Goal: Information Seeking & Learning: Learn about a topic

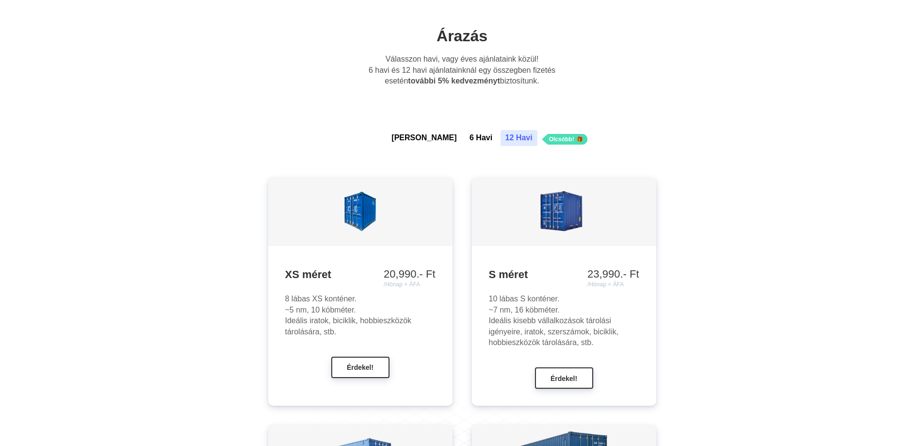
scroll to position [776, 0]
click at [428, 137] on button "[PERSON_NAME]" at bounding box center [424, 138] width 75 height 16
click at [466, 136] on button "6 Havi" at bounding box center [481, 138] width 33 height 16
click at [501, 135] on button "12 Havi" at bounding box center [519, 138] width 37 height 16
click at [428, 135] on button "[PERSON_NAME]" at bounding box center [424, 138] width 75 height 16
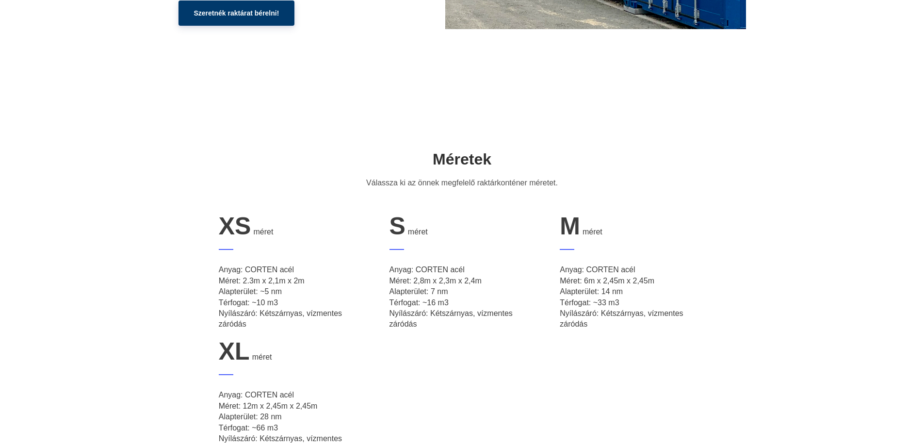
scroll to position [0, 0]
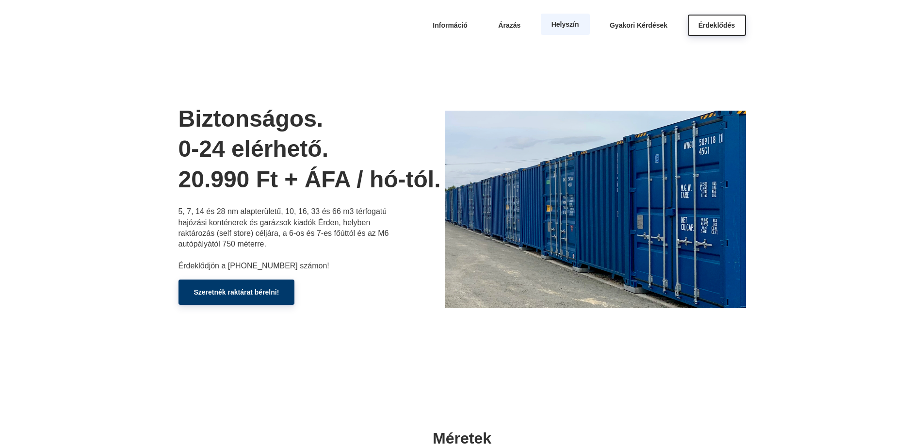
click at [568, 21] on span "Helyszín" at bounding box center [566, 24] width 28 height 8
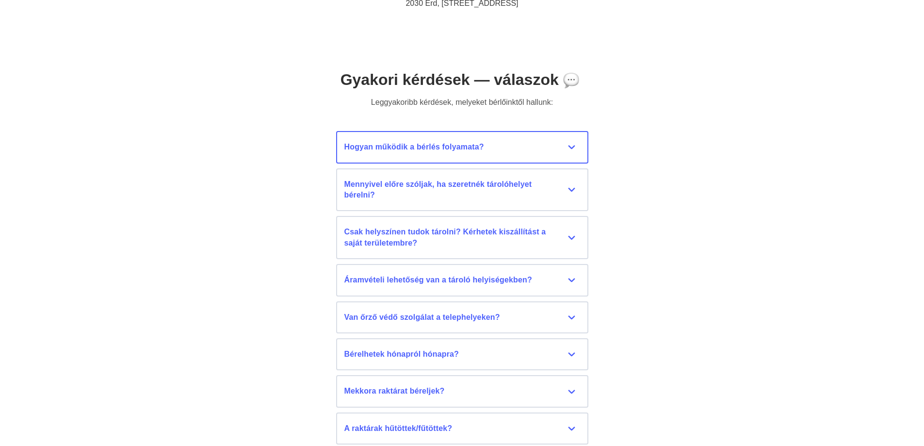
scroll to position [4253, 0]
click at [570, 141] on div "Hogyan működik a bérlés folyamata?" at bounding box center [462, 146] width 236 height 11
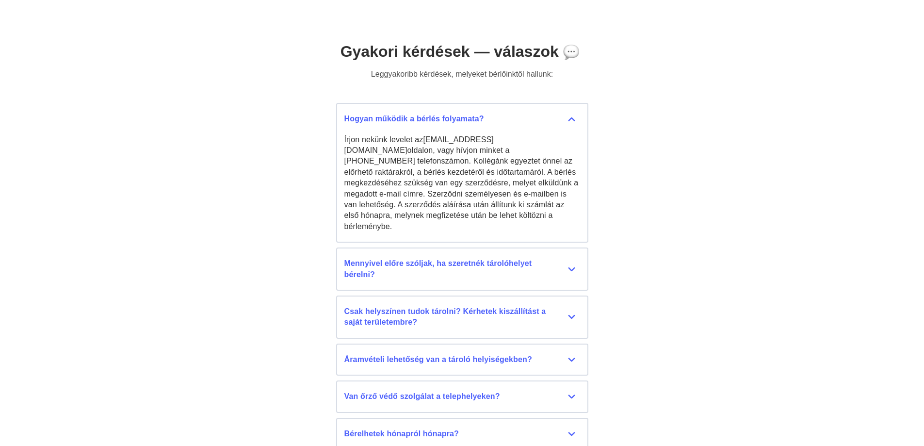
scroll to position [4302, 0]
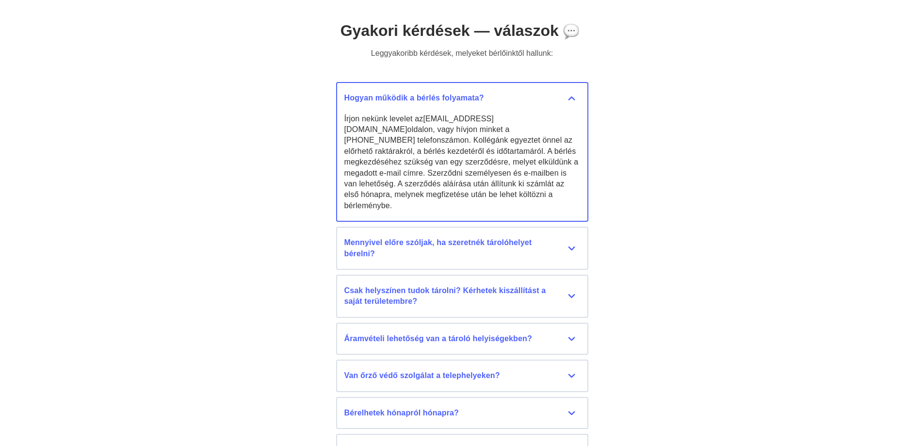
click at [574, 98] on div "Hogyan működik a bérlés folyamata?" at bounding box center [462, 98] width 236 height 11
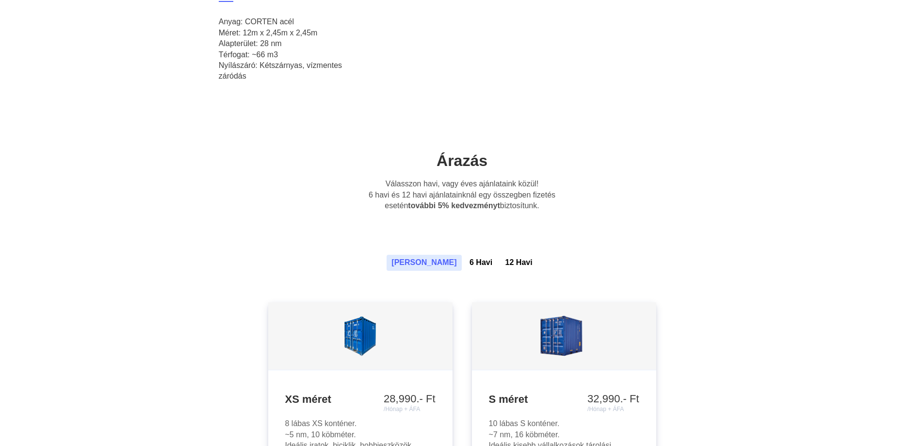
scroll to position [761, 0]
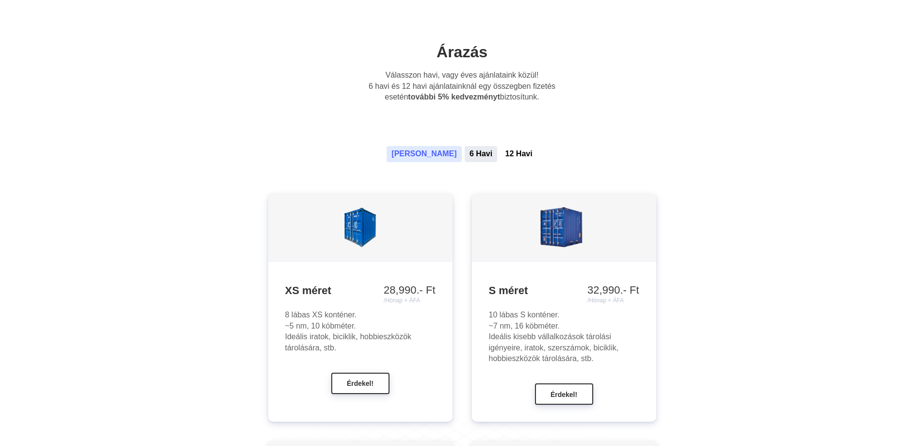
click at [465, 154] on button "6 Havi" at bounding box center [481, 154] width 33 height 16
click at [501, 156] on button "12 Havi" at bounding box center [519, 154] width 37 height 16
click at [434, 151] on button "[PERSON_NAME]" at bounding box center [424, 154] width 75 height 16
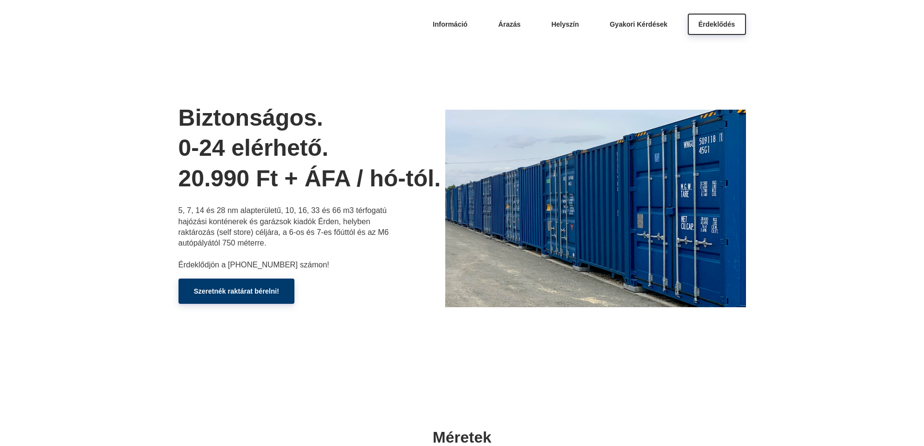
scroll to position [0, 0]
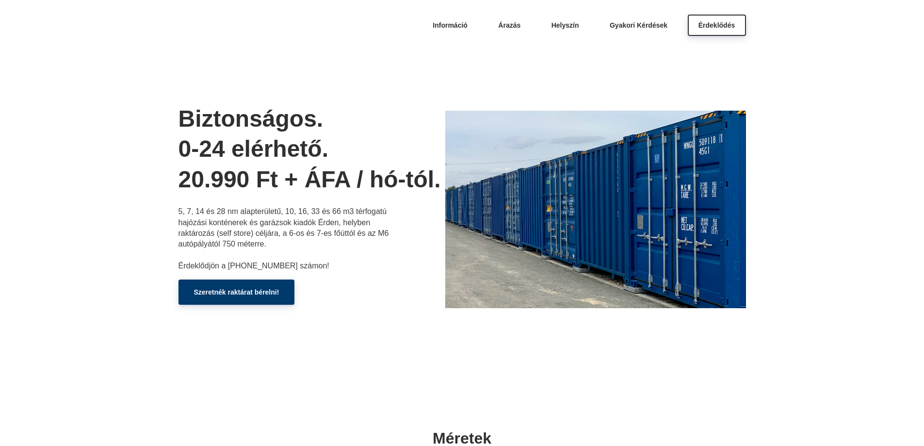
click at [837, 108] on header "Információ [GEOGRAPHIC_DATA] Helyszín Gyakori Kérdések Érdeklődés Biztonságos. …" at bounding box center [462, 193] width 924 height 387
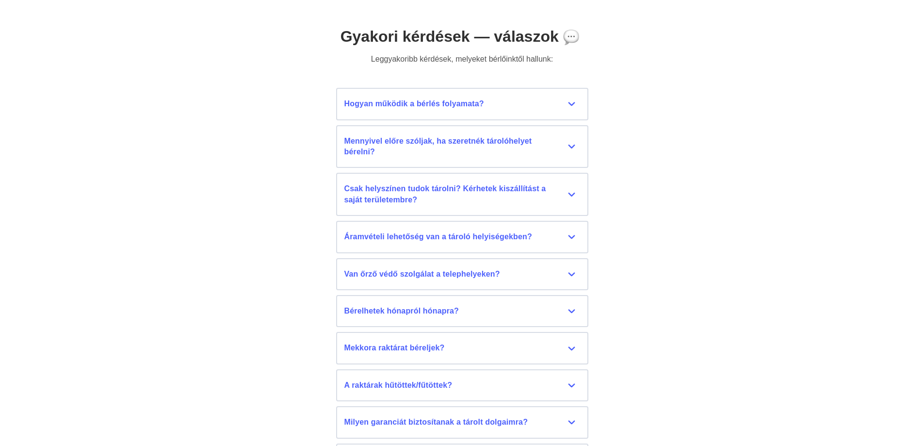
scroll to position [4318, 0]
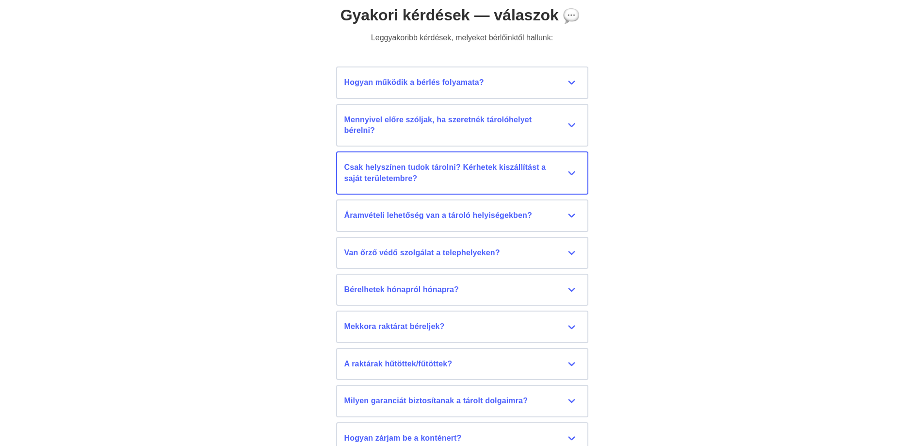
click at [572, 175] on div "Csak helyszínen tudok tárolni? Kérhetek kiszállítást a saját területembre?" at bounding box center [462, 173] width 236 height 22
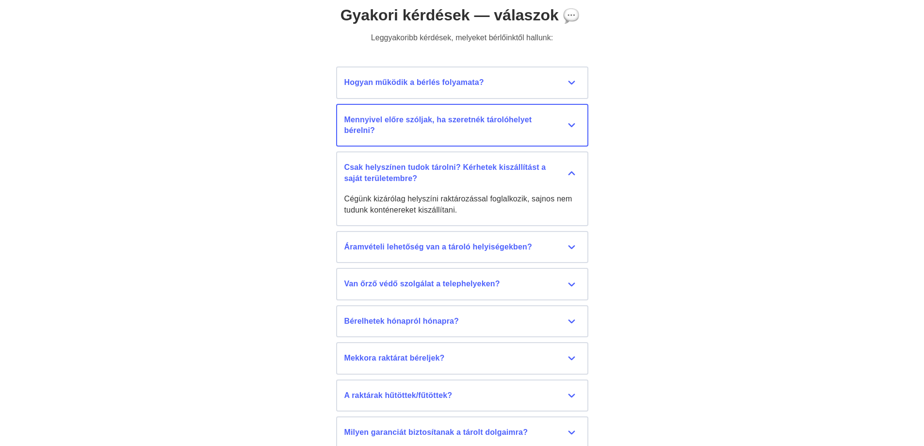
click at [572, 129] on div "Mennyivel előre szóljak, ha szeretnék tárolóhelyet bérelni?" at bounding box center [462, 125] width 236 height 22
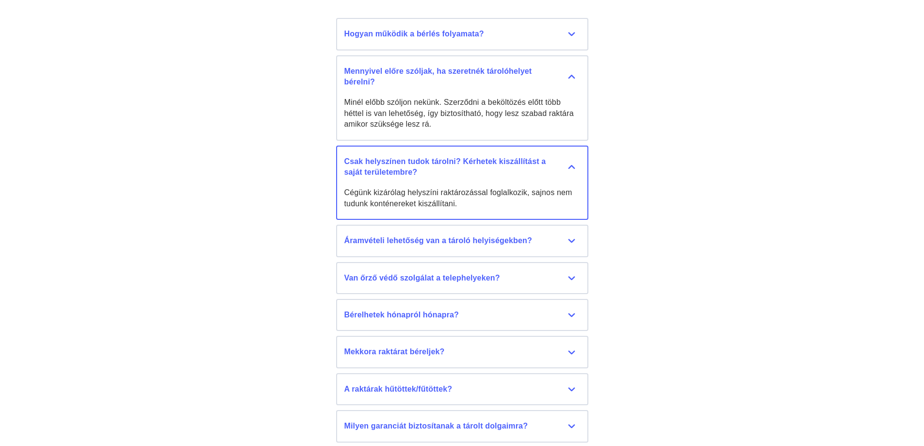
scroll to position [4415, 0]
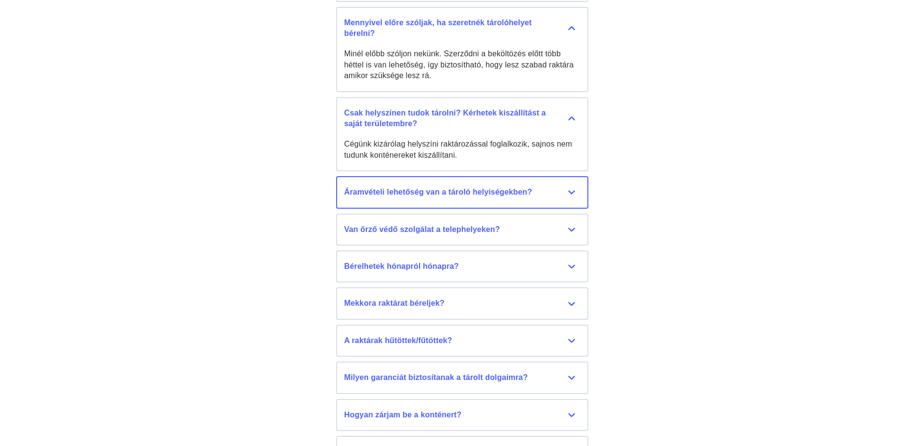
click at [569, 192] on div "Áramvételi lehetőség van a tároló helyiségekben?" at bounding box center [462, 192] width 236 height 11
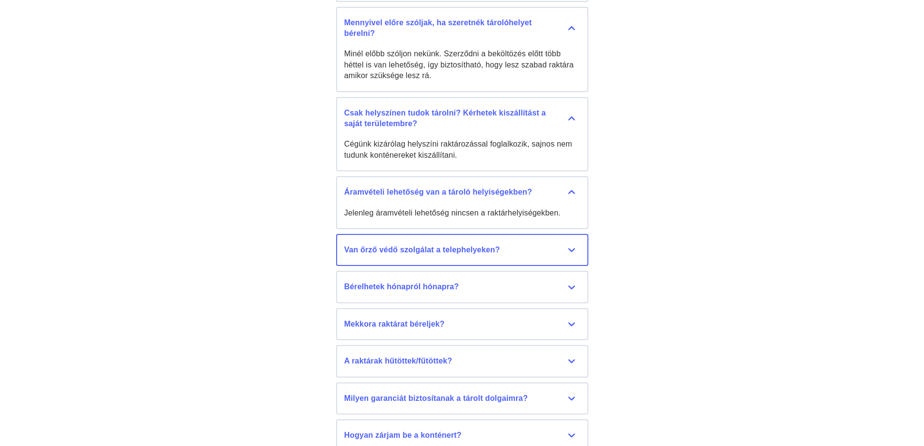
click at [574, 248] on div "Van őrző védő szolgálat a telephelyeken?" at bounding box center [462, 249] width 236 height 11
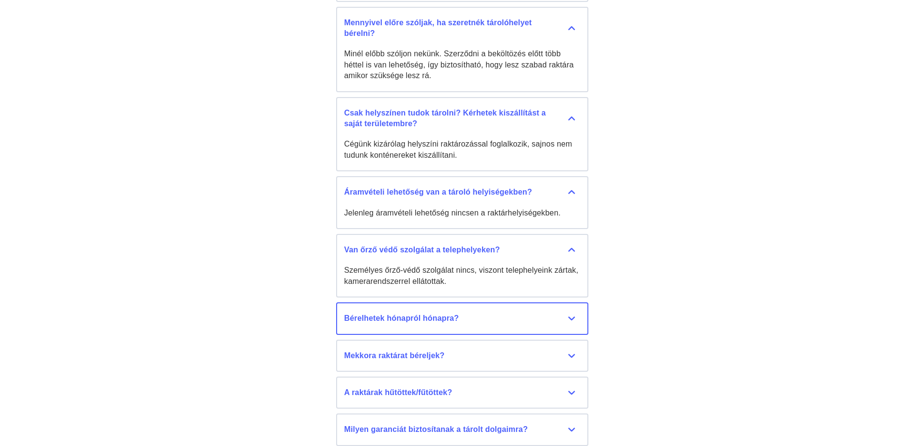
click at [571, 315] on div "Bérelhetek hónapról hónapra?" at bounding box center [462, 318] width 236 height 11
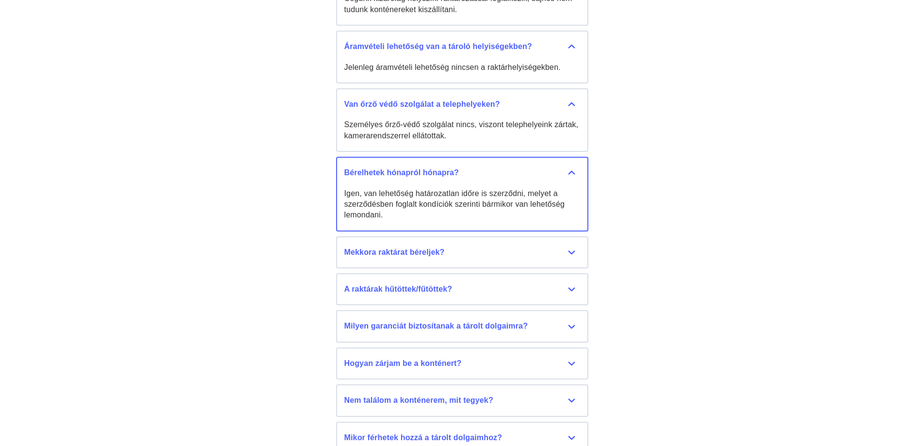
scroll to position [4609, 0]
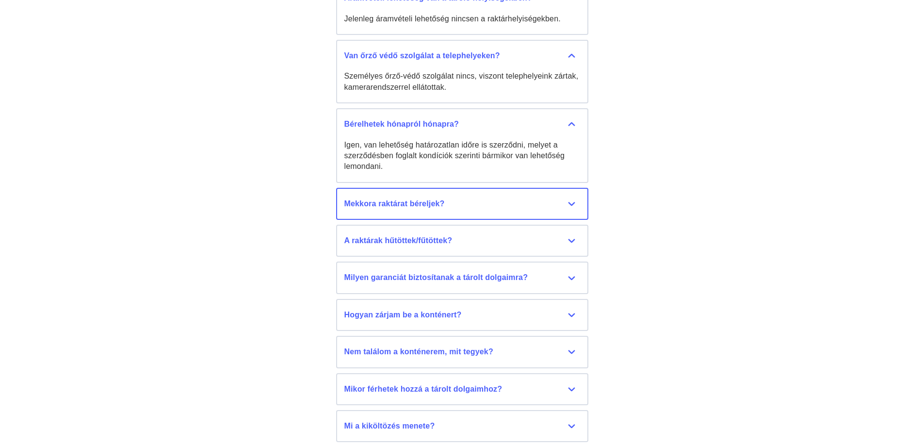
click at [574, 200] on div "Mekkora raktárat béreljek?" at bounding box center [462, 203] width 236 height 11
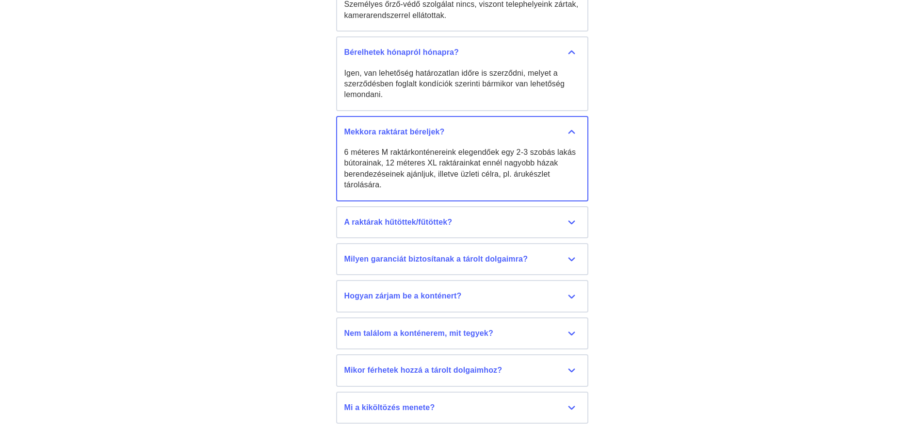
scroll to position [4706, 0]
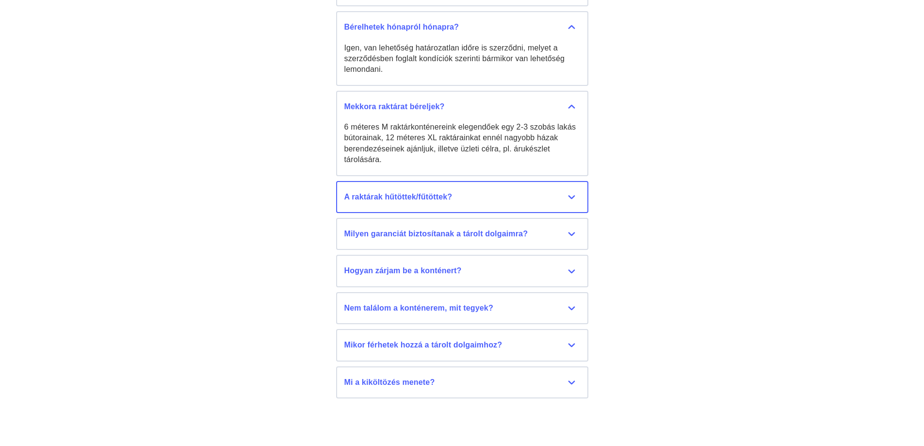
click at [571, 199] on div "A raktárak hűtöttek/fűtöttek?" at bounding box center [462, 197] width 236 height 11
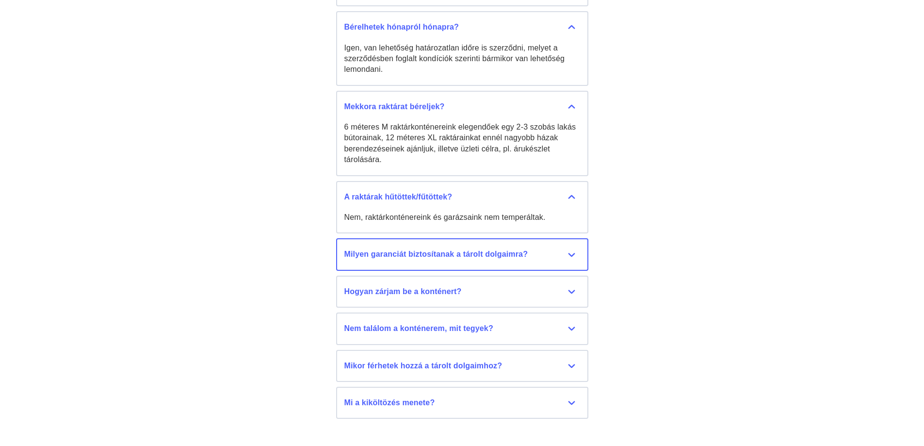
click at [570, 250] on div "Milyen garanciát biztosítanak a tárolt dolgaimra?" at bounding box center [462, 254] width 236 height 11
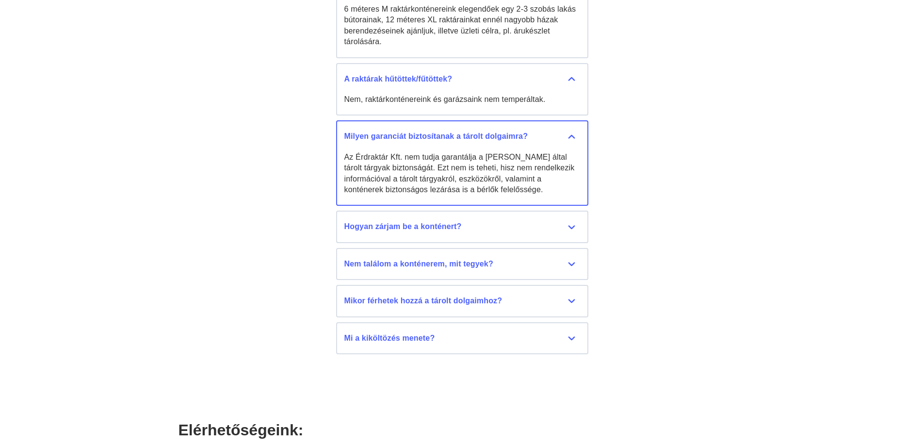
scroll to position [4851, 0]
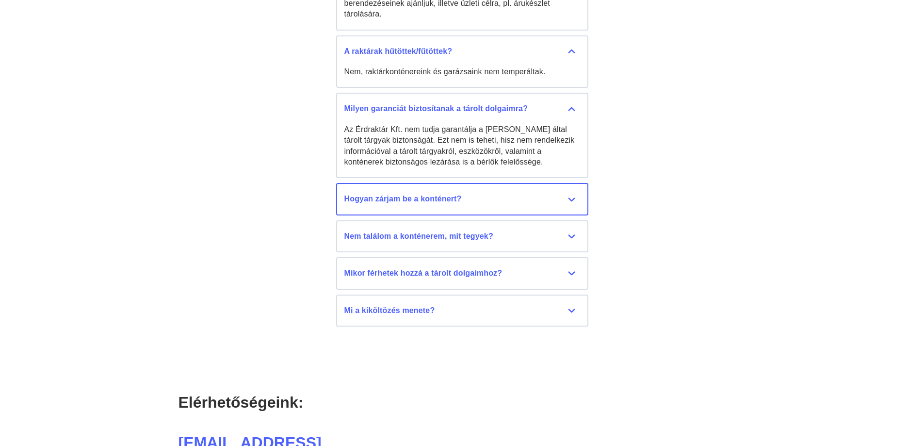
click at [569, 199] on div "Hogyan zárjam be a konténert?" at bounding box center [462, 199] width 236 height 11
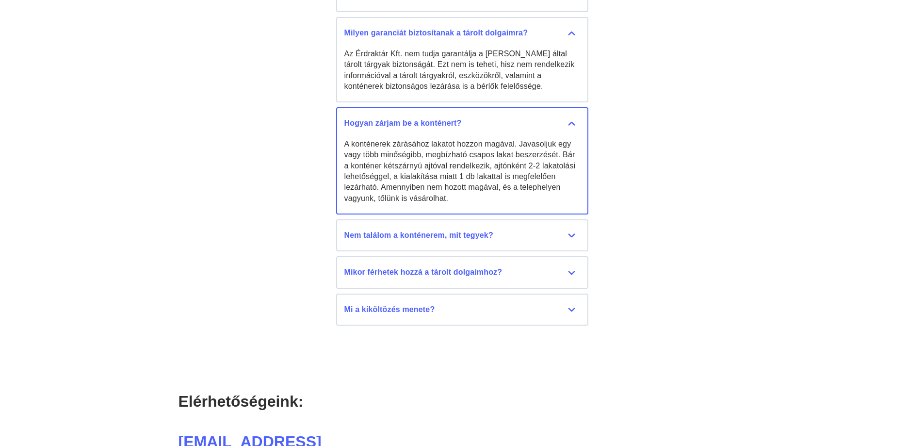
scroll to position [4948, 0]
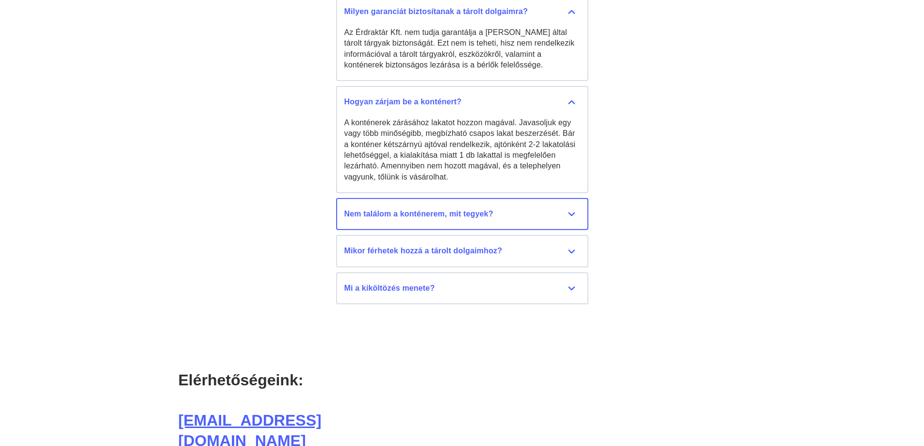
click at [571, 212] on div "Nem találom a konténerem, mit tegyek?" at bounding box center [462, 214] width 236 height 11
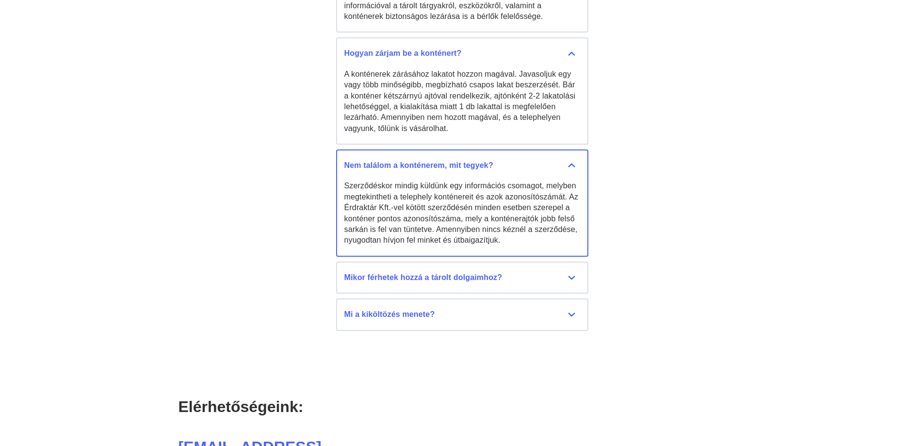
scroll to position [5045, 0]
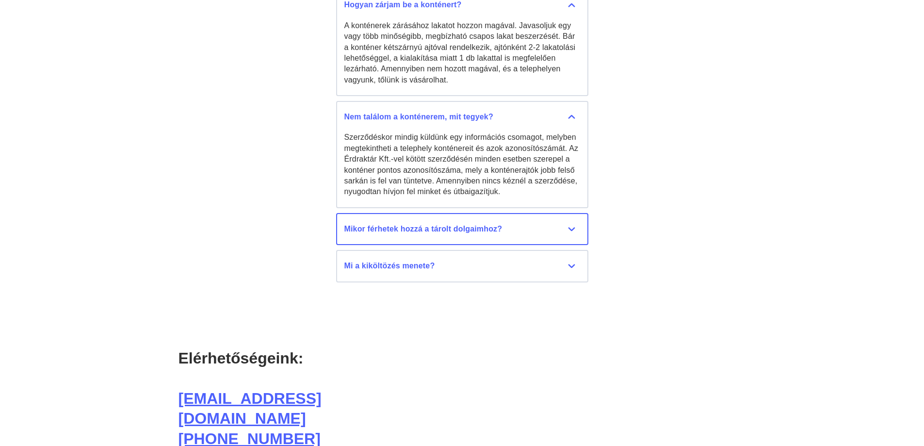
click at [569, 226] on div "Mikor férhetek hozzá a tárolt dolgaimhoz?" at bounding box center [462, 229] width 236 height 11
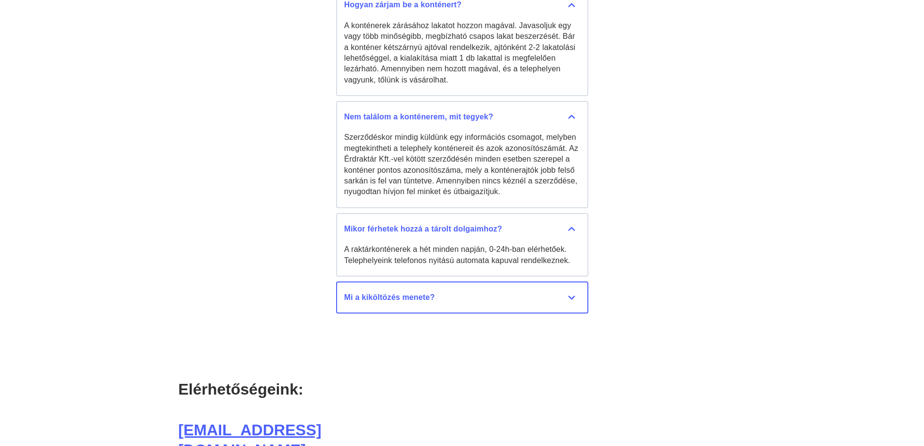
click at [572, 294] on div "Mi a kiköltözés menete?" at bounding box center [462, 297] width 236 height 11
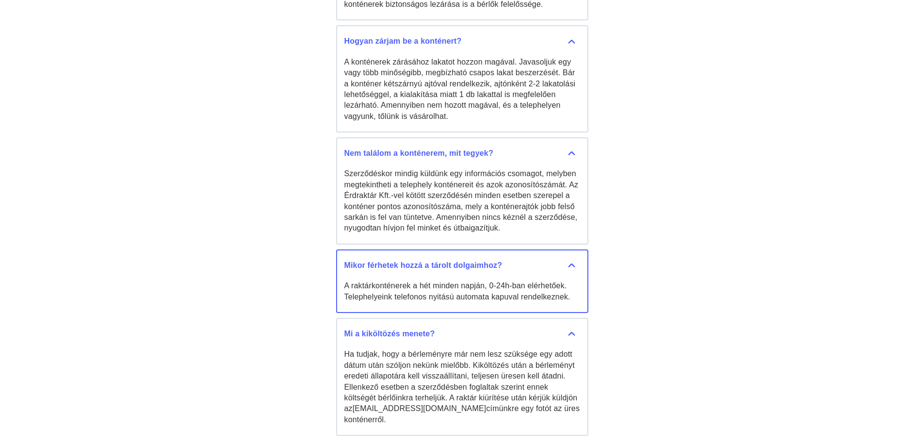
scroll to position [4766, 0]
